Goal: Task Accomplishment & Management: Use online tool/utility

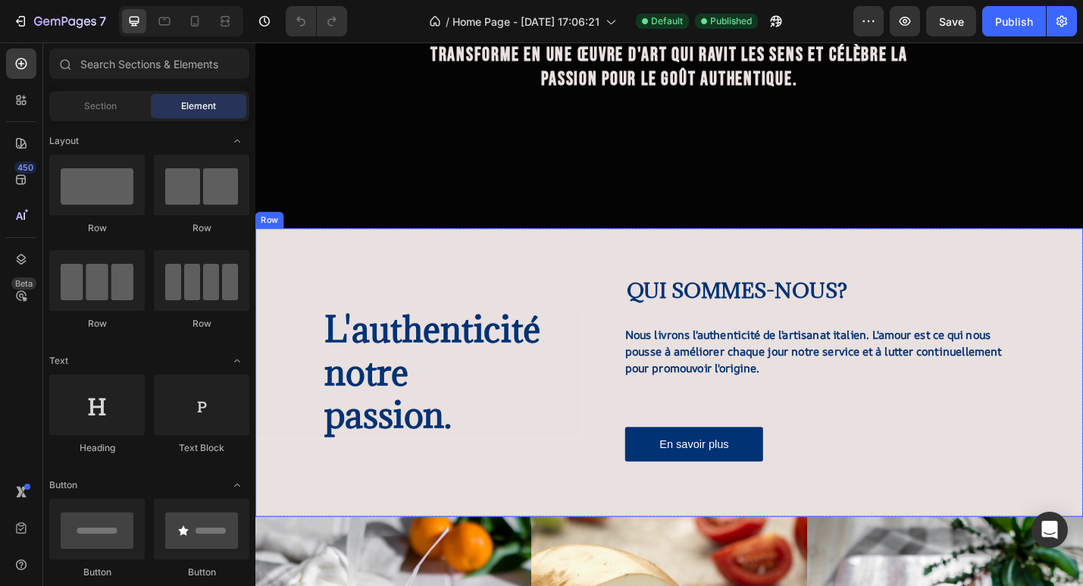
scroll to position [346, 0]
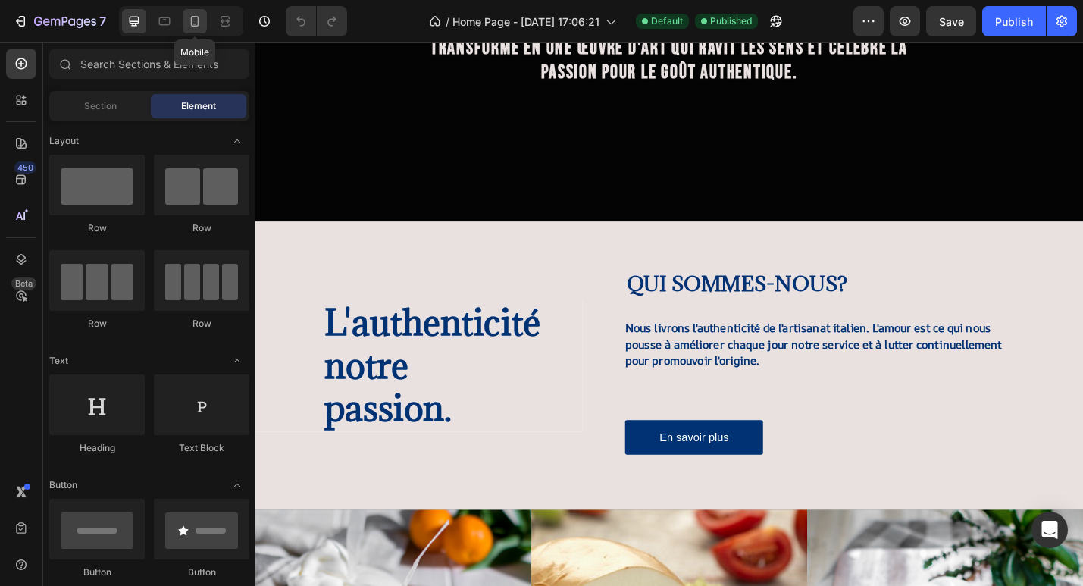
click at [188, 20] on icon at bounding box center [194, 21] width 15 height 15
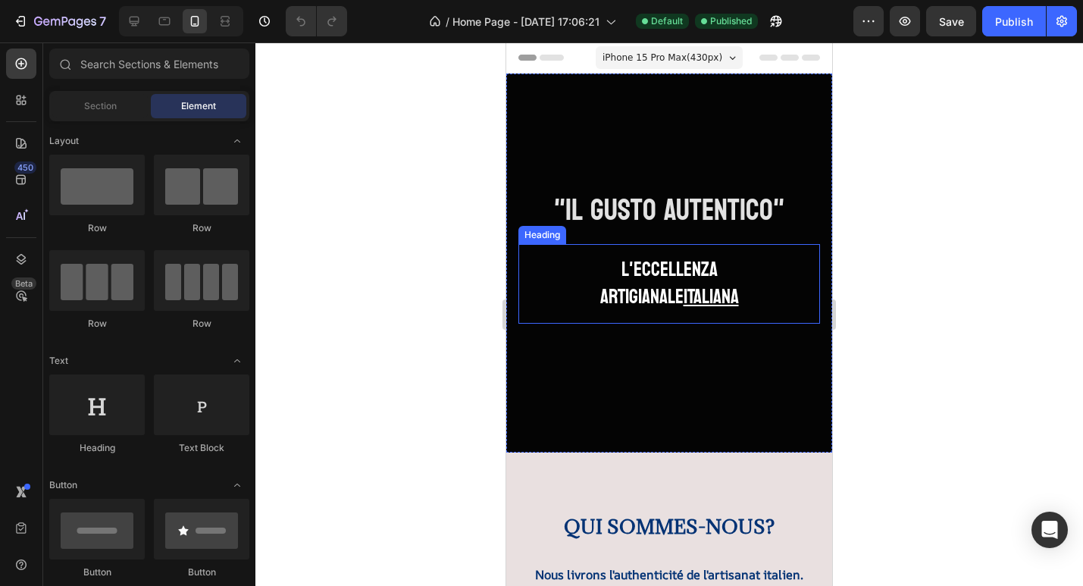
click at [735, 297] on u "ITALIANA" at bounding box center [711, 297] width 55 height 36
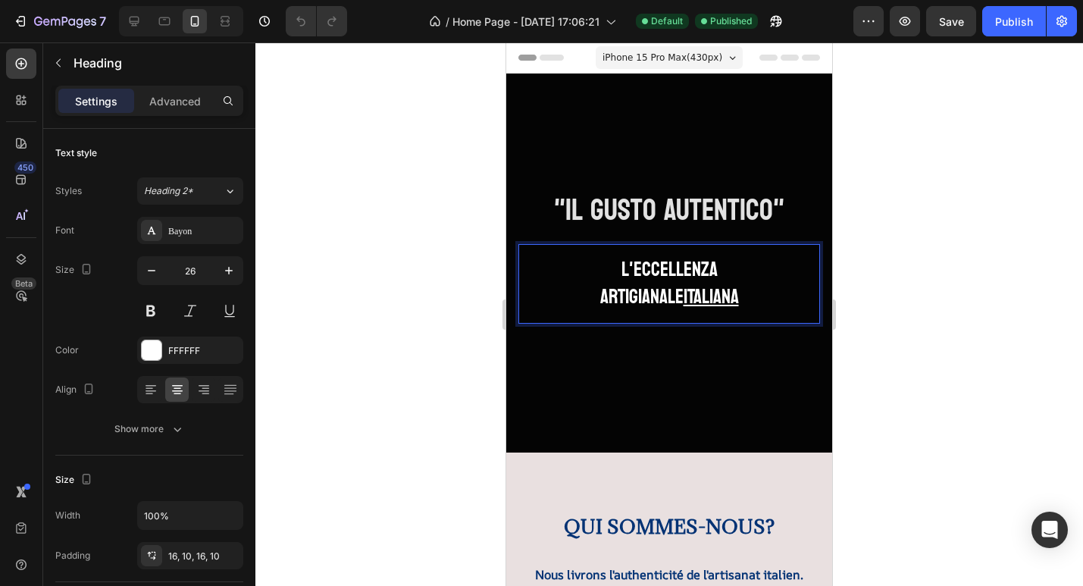
click at [743, 299] on h2 "l'ECCELLENZA ARTIGIANALE ITALIANA" at bounding box center [670, 284] width 302 height 80
click at [743, 299] on p "l'ECCELLENZA ARTIGIANALE ITALIANA" at bounding box center [669, 283] width 287 height 55
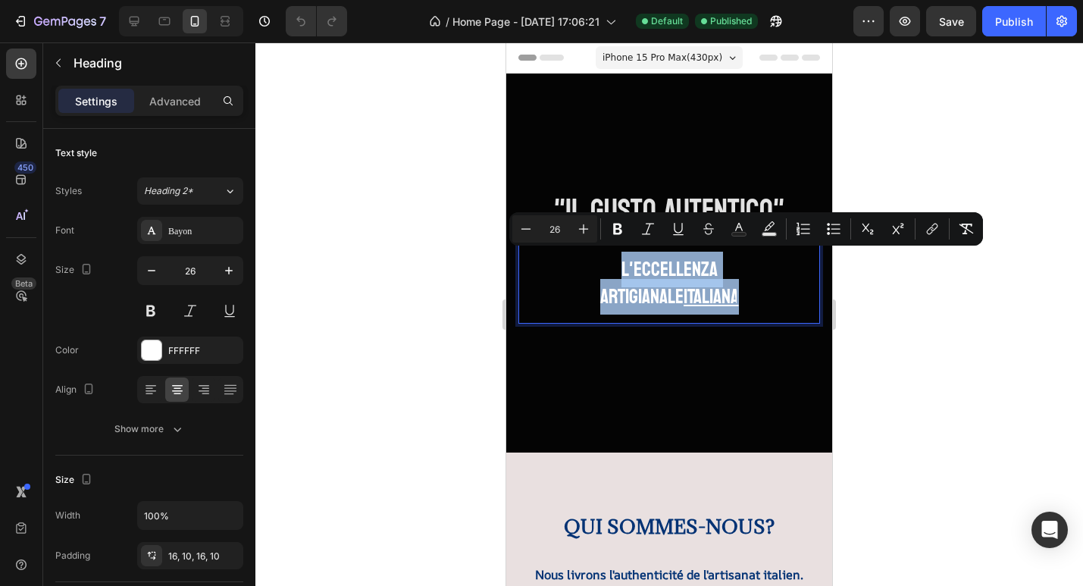
drag, startPoint x: 743, startPoint y: 299, endPoint x: 604, endPoint y: 276, distance: 140.6
click at [604, 276] on p "l'ECCELLENZA ARTIGIANALE ITALIANA" at bounding box center [669, 283] width 287 height 55
copy p "l'ECCELLENZA ARTIGIANALE ITALIANA"
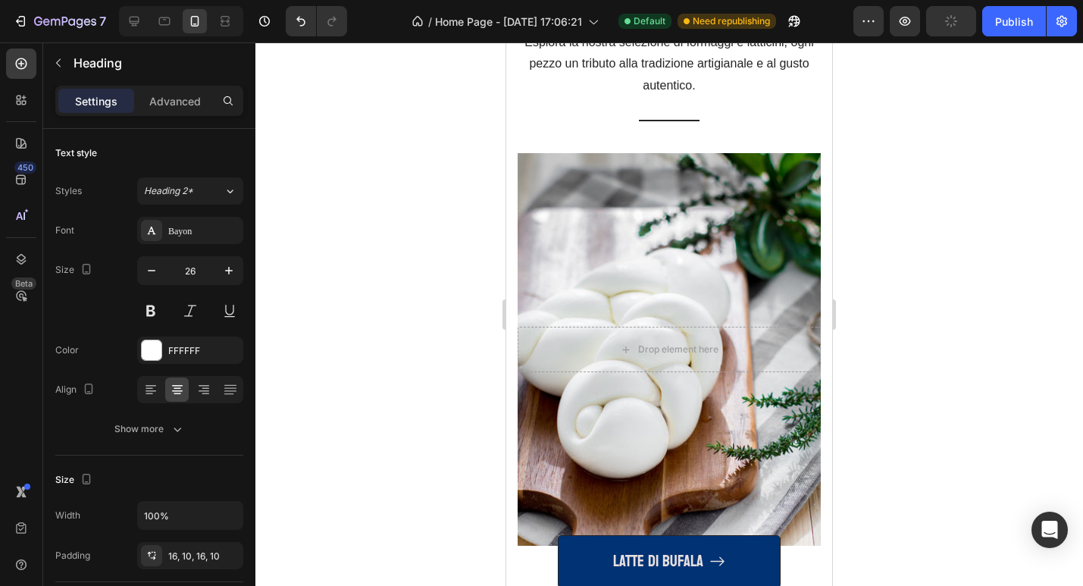
scroll to position [1478, 0]
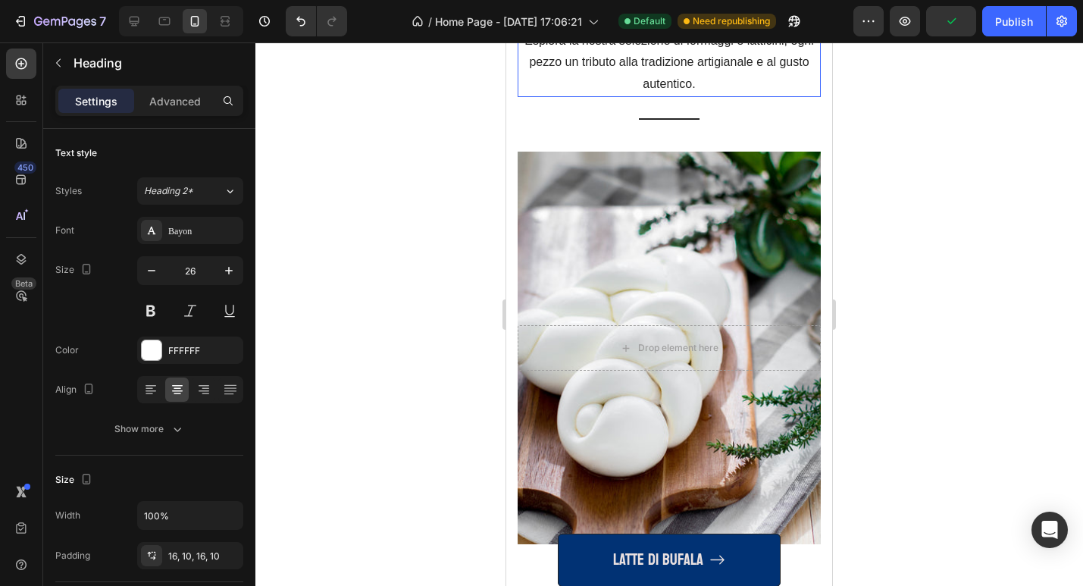
click at [686, 96] on p "Esplora la nostra selezione di formaggi e latticini, ogni pezzo un tributo alla…" at bounding box center [669, 62] width 300 height 65
click at [697, 96] on p "Esplora la nostra selezione di formaggi e latticini, ogni pezzo un tributo alla…" at bounding box center [669, 62] width 300 height 65
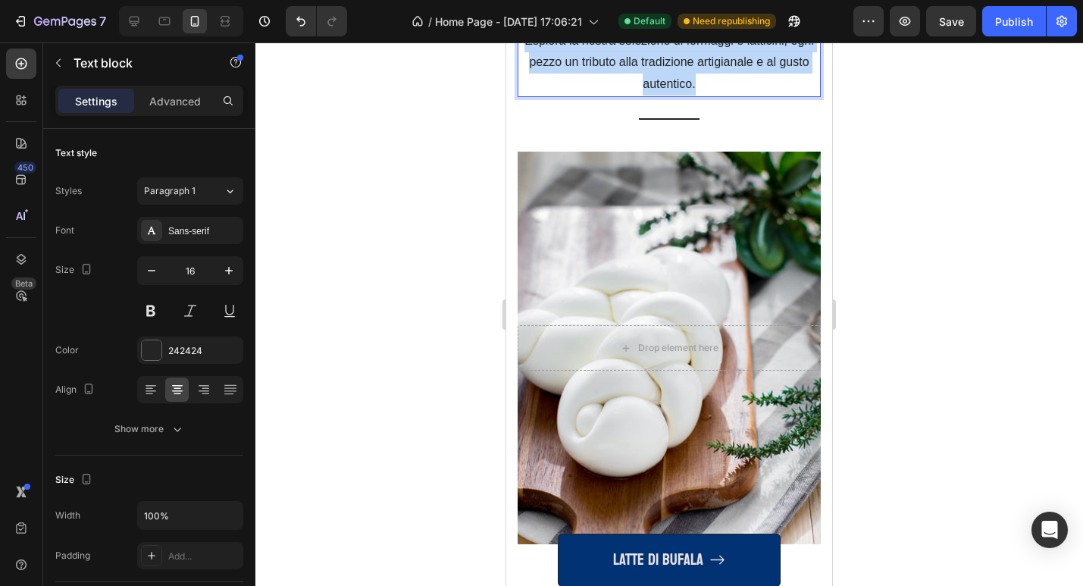
drag, startPoint x: 700, startPoint y: 396, endPoint x: 525, endPoint y: 353, distance: 179.6
click at [525, 96] on p "Esplora la nostra selezione di formaggi e latticini, ogni pezzo un tributo alla…" at bounding box center [669, 62] width 300 height 65
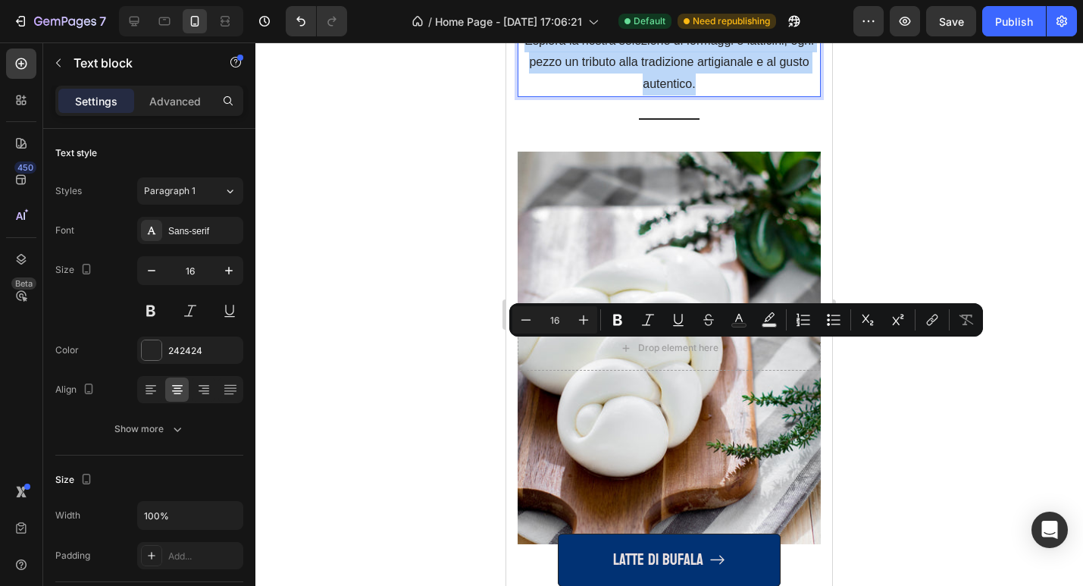
copy p "Esplora la nostra selezione di formaggi e latticini, ogni pezzo un tributo alla…"
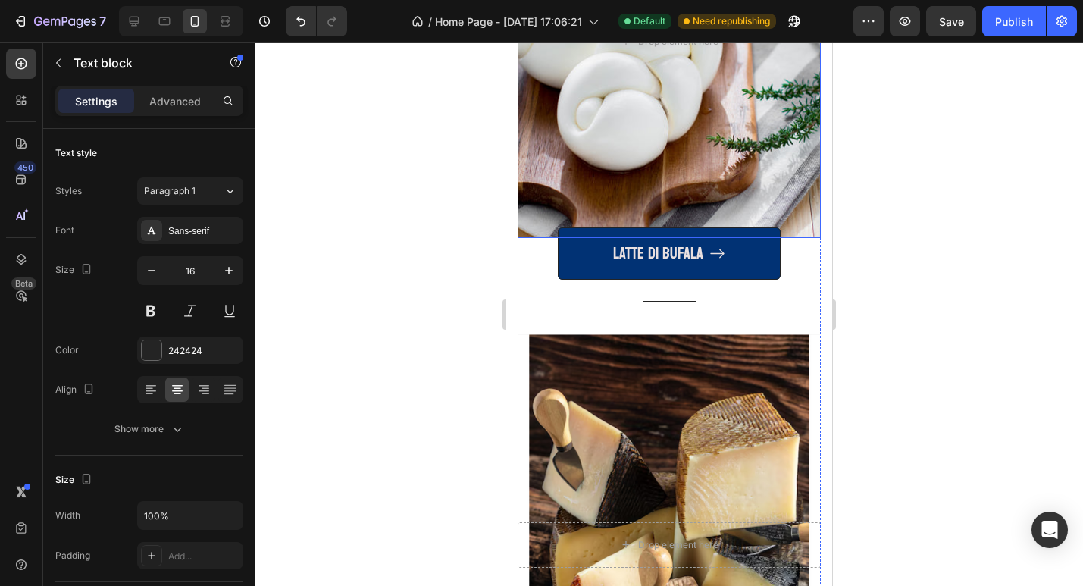
scroll to position [2110, 0]
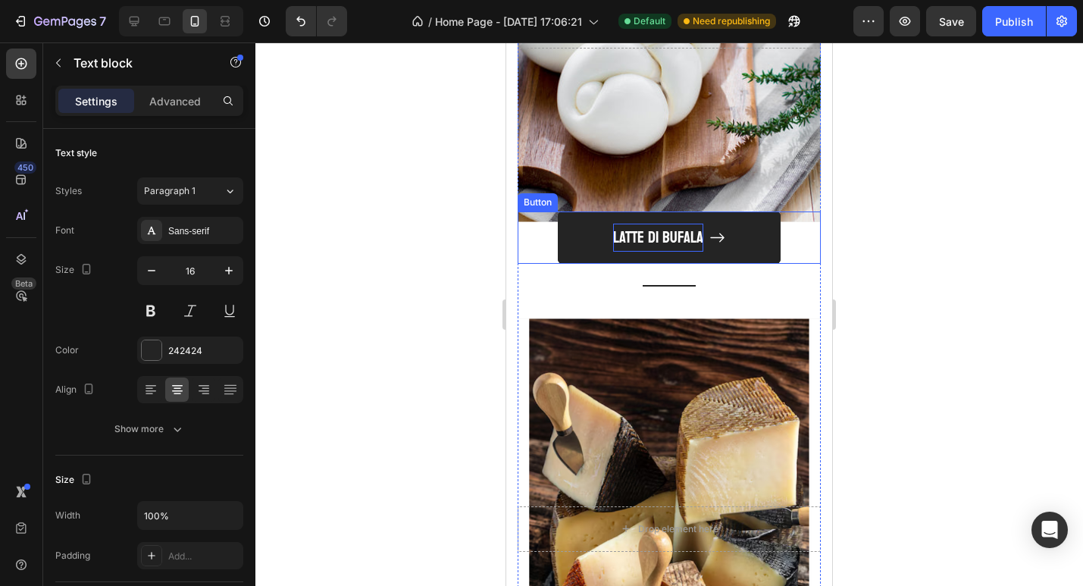
click at [659, 242] on p "LATTE DI BUFALA" at bounding box center [658, 238] width 90 height 29
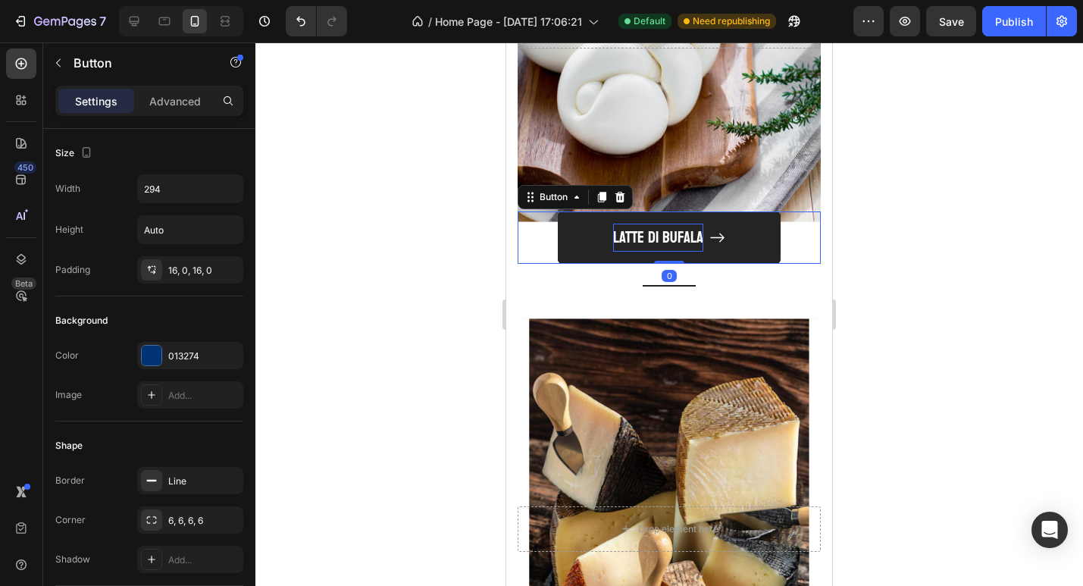
click at [659, 242] on p "LATTE DI BUFALA" at bounding box center [658, 238] width 90 height 29
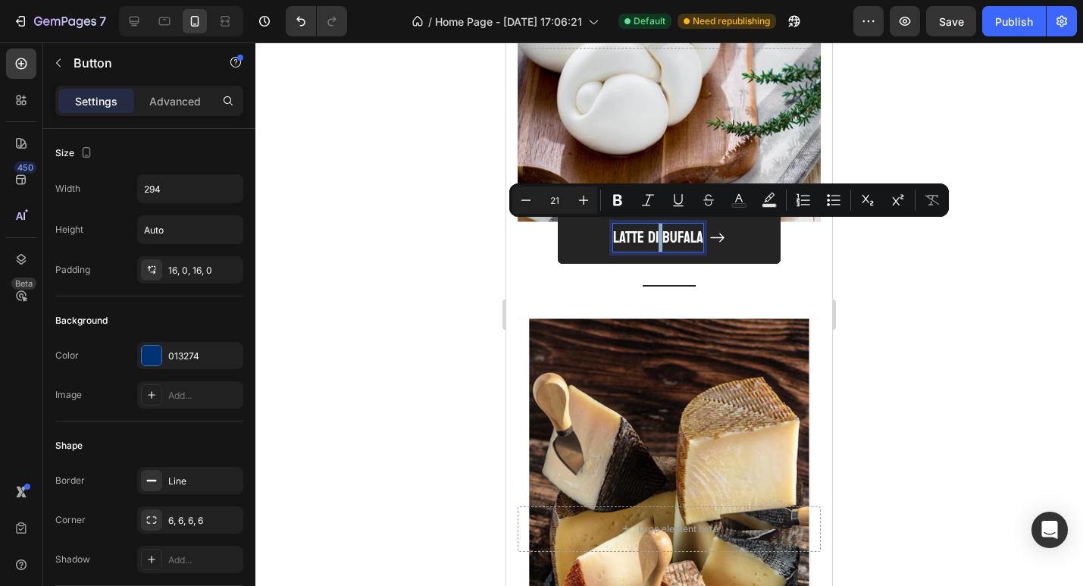
click at [659, 242] on p "LATTE DI BUFALA" at bounding box center [658, 238] width 90 height 29
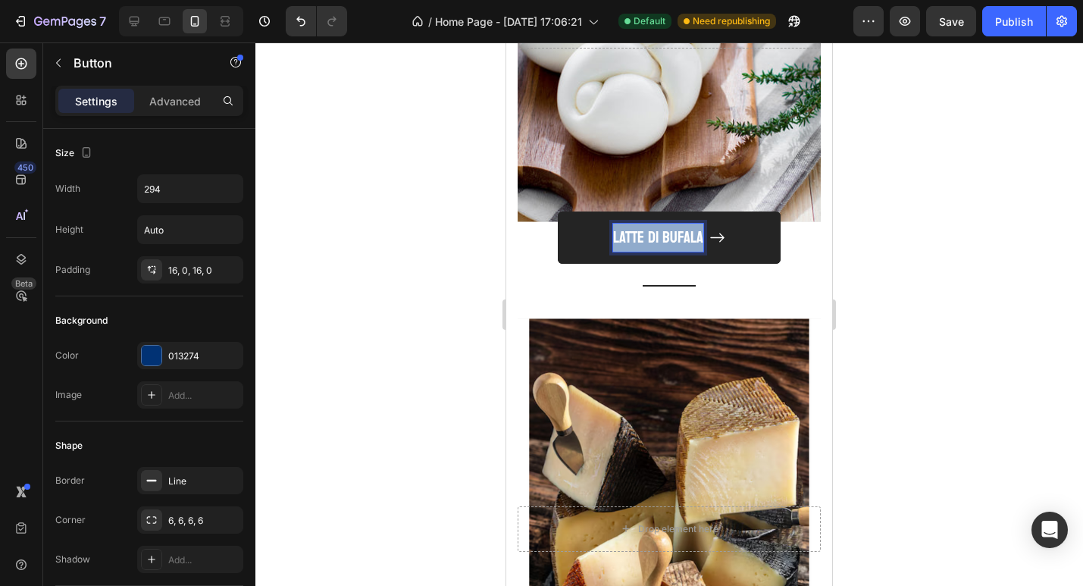
click at [659, 242] on p "LATTE DI BUFALA" at bounding box center [658, 238] width 90 height 29
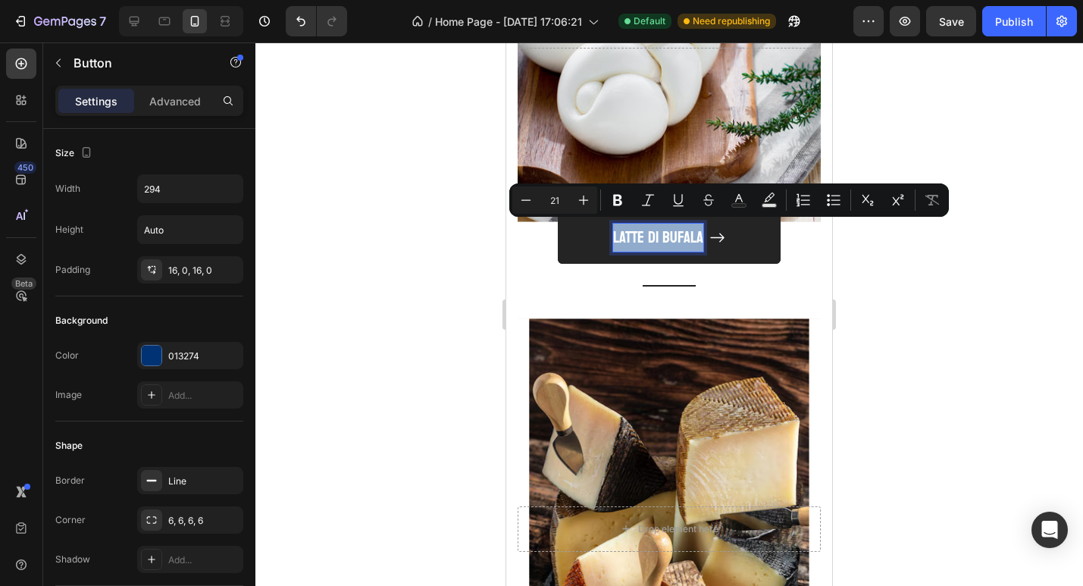
copy p "LATTE DI BUFALA"
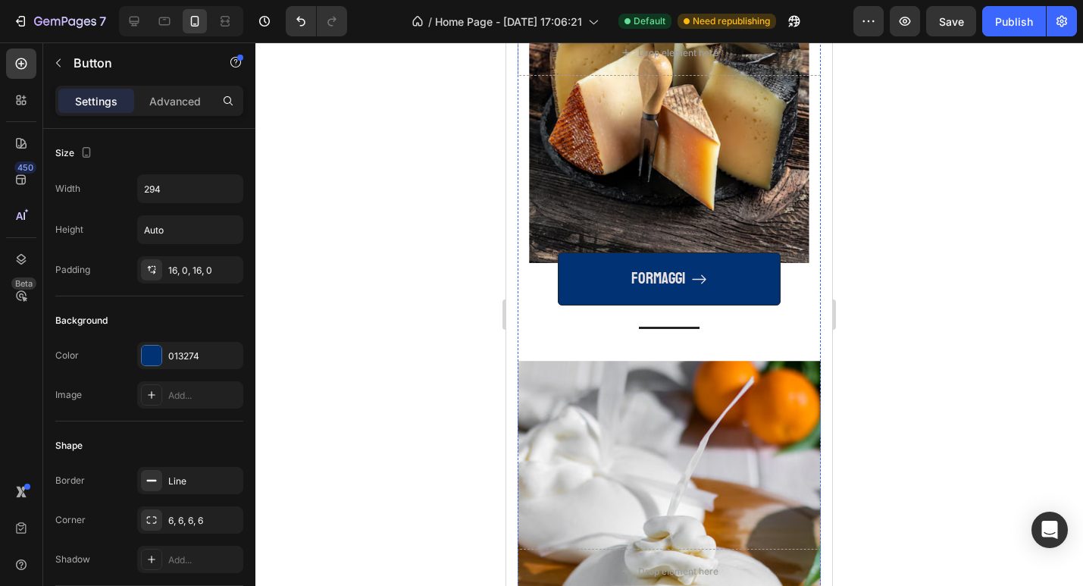
scroll to position [2631, 0]
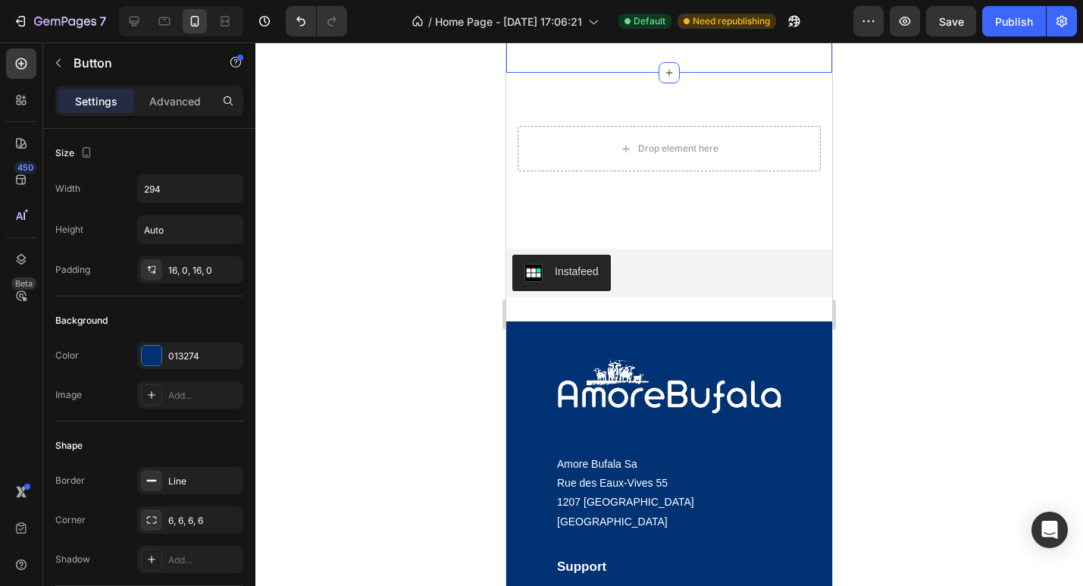
type input "16"
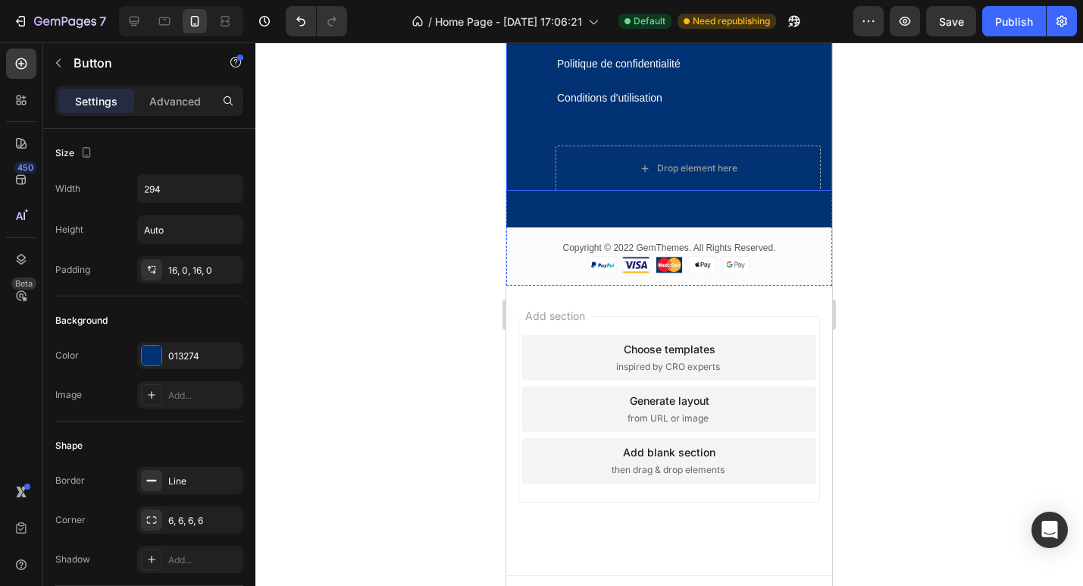
scroll to position [4089, 0]
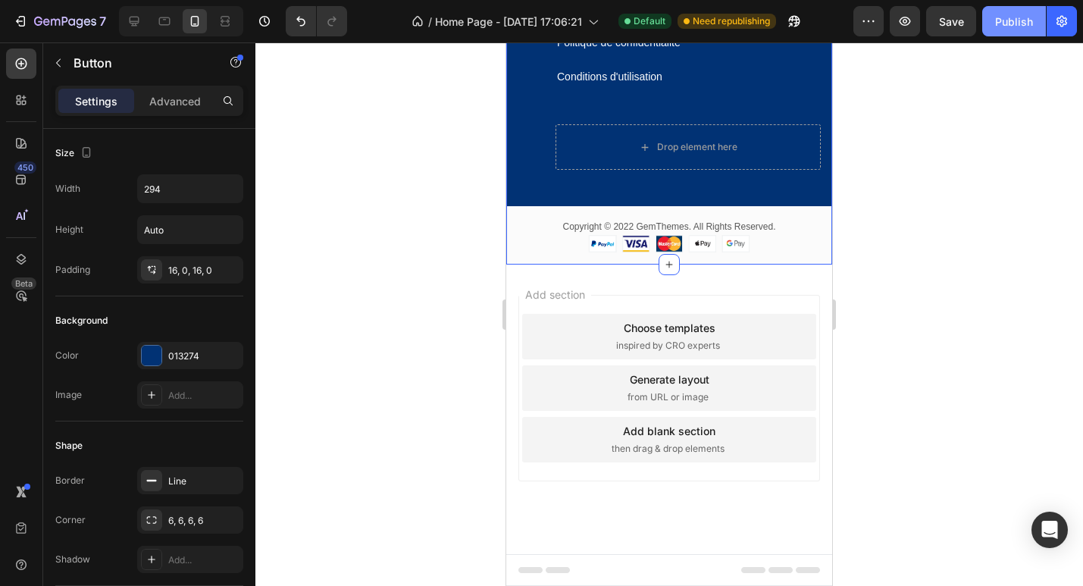
click at [1005, 28] on div "Publish" at bounding box center [1014, 22] width 38 height 16
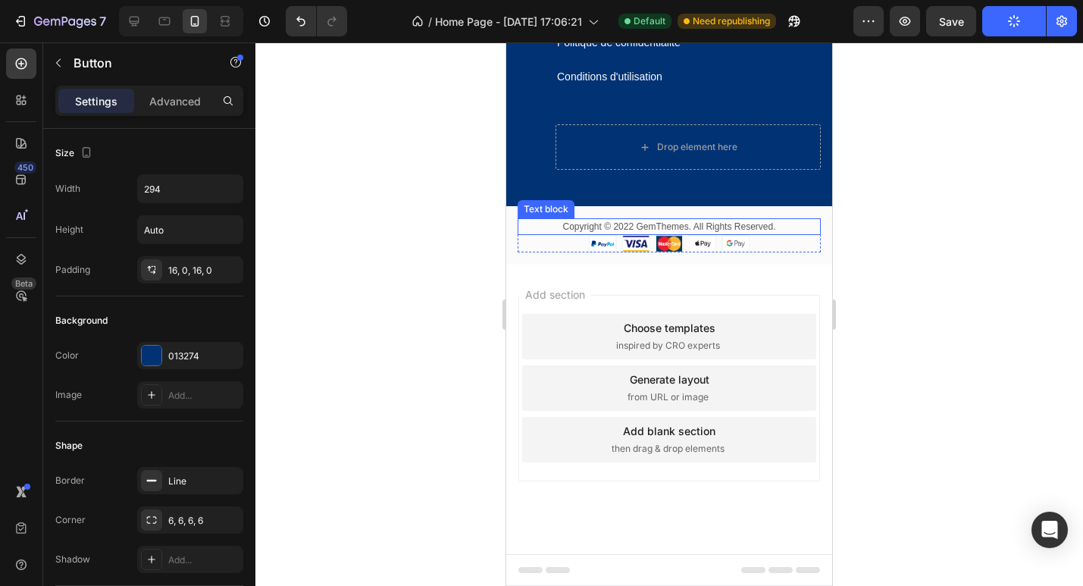
click at [652, 226] on p "Copyright © 2022 GemThemes. All Rights Reserved." at bounding box center [669, 227] width 300 height 14
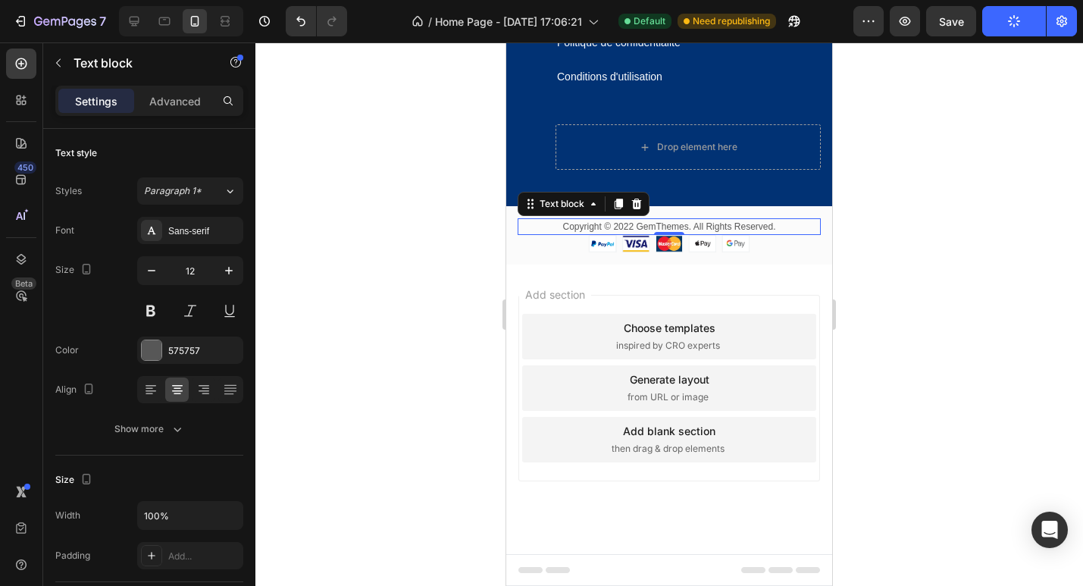
click at [652, 226] on p "Copyright © 2022 GemThemes. All Rights Reserved." at bounding box center [669, 227] width 300 height 14
click at [685, 224] on p "Copyright © 2022 GemThemes. All Rights Reserved." at bounding box center [669, 227] width 300 height 14
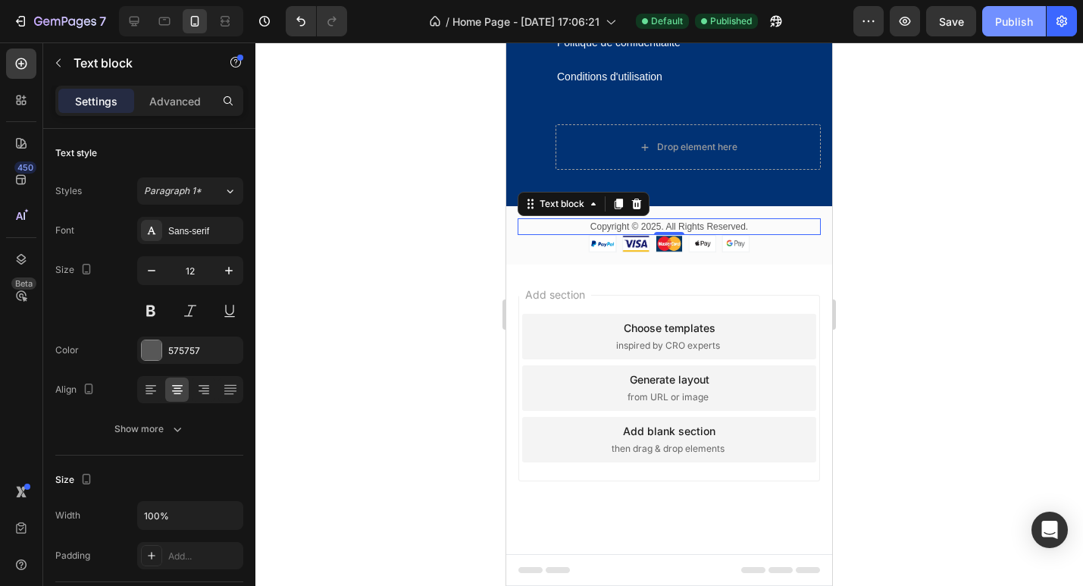
click at [1026, 27] on div "Publish" at bounding box center [1014, 22] width 38 height 16
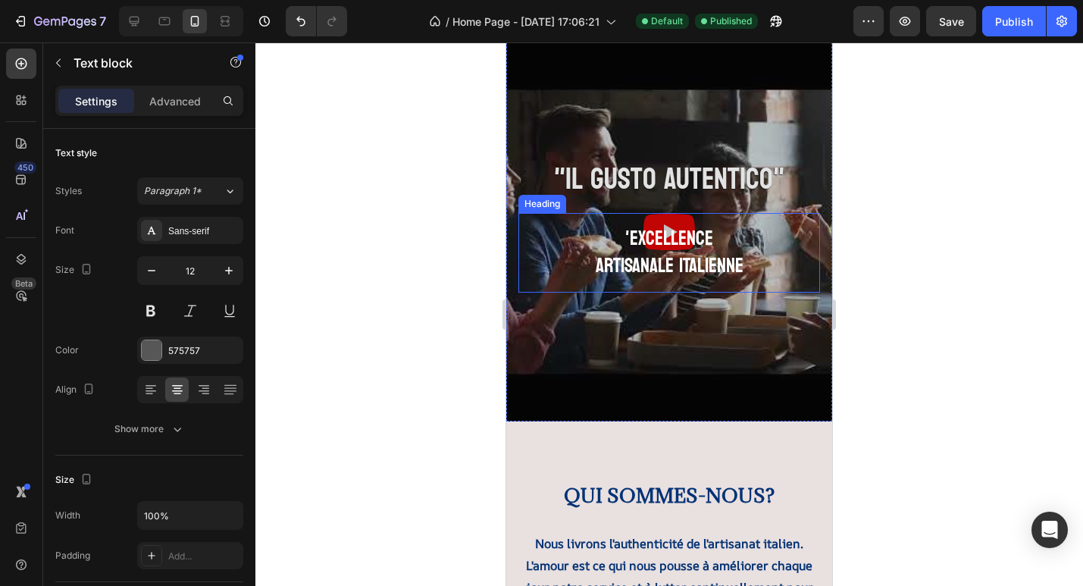
scroll to position [0, 0]
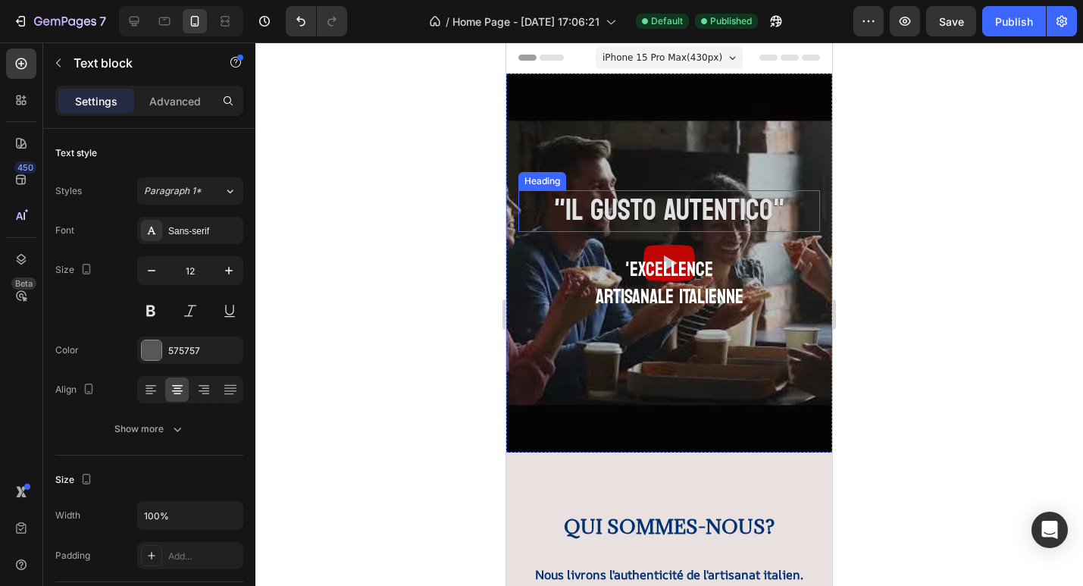
click at [714, 217] on h2 ""Il Gusto Autentico"" at bounding box center [670, 211] width 302 height 42
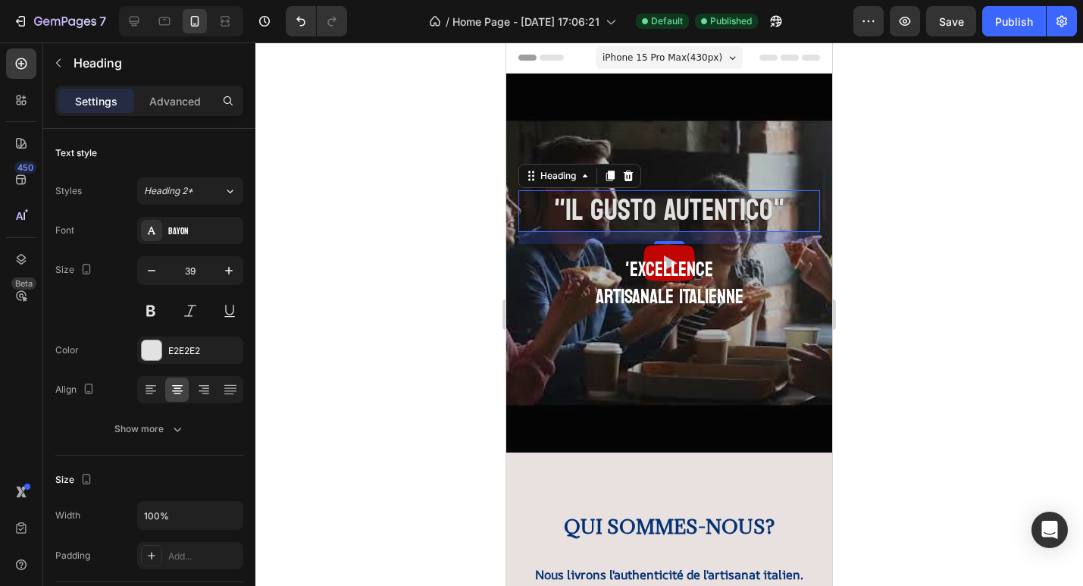
click at [714, 217] on h2 ""Il Gusto Autentico"" at bounding box center [670, 211] width 302 height 42
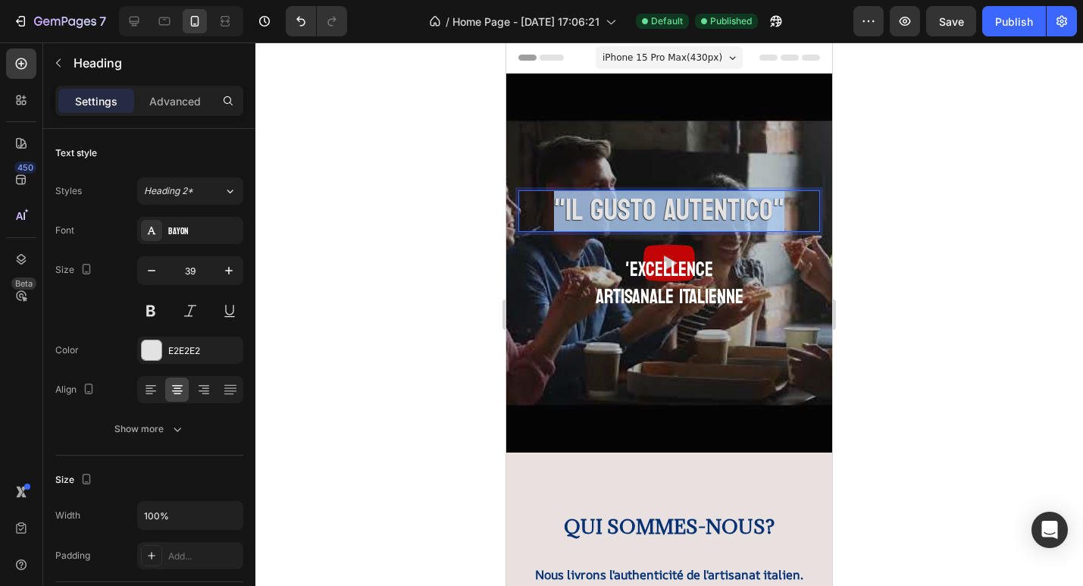
click at [714, 217] on p ""Il Gusto Autentico"" at bounding box center [669, 211] width 299 height 39
